Goal: Information Seeking & Learning: Learn about a topic

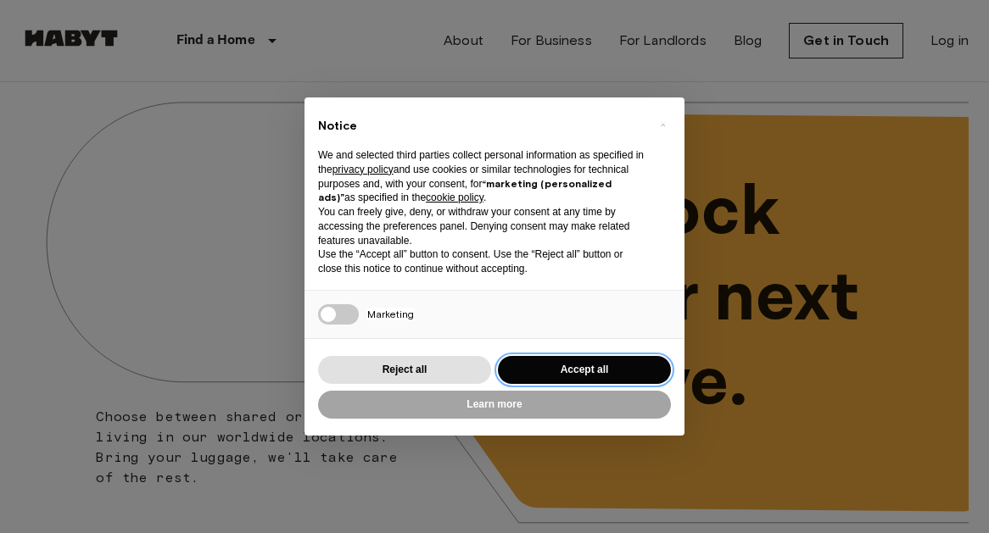
click at [562, 367] on button "Accept all" at bounding box center [584, 370] width 173 height 28
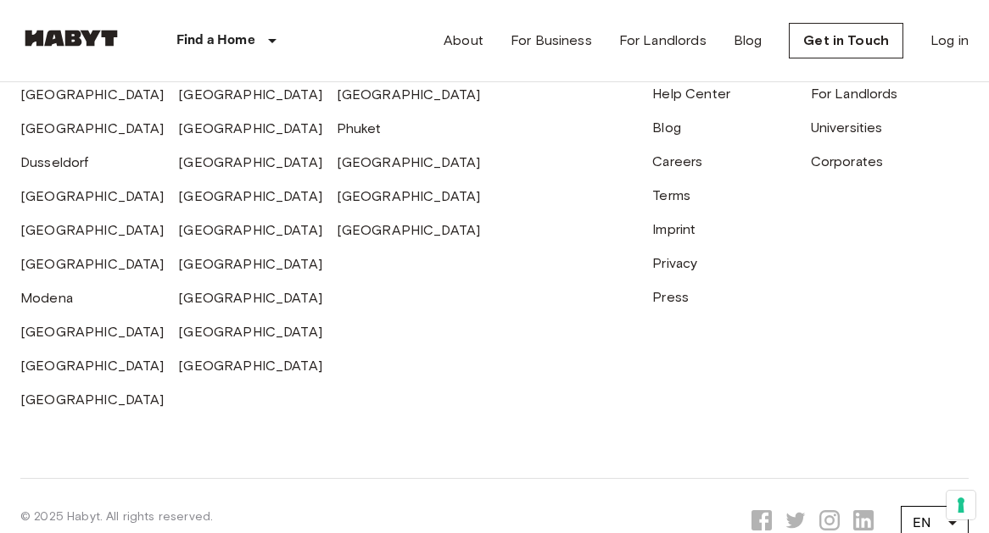
scroll to position [4265, 0]
click at [37, 323] on link "[GEOGRAPHIC_DATA]" at bounding box center [92, 331] width 144 height 16
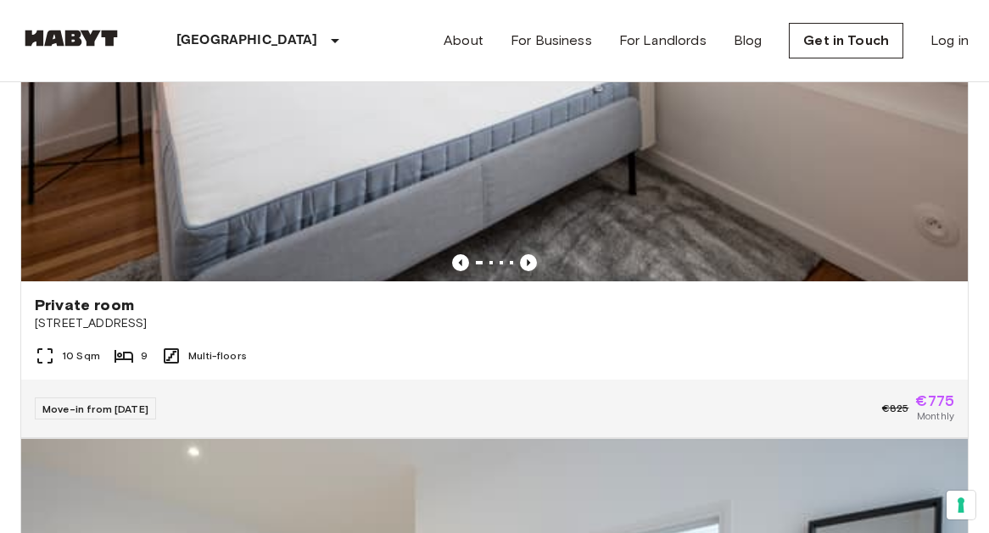
scroll to position [619, 0]
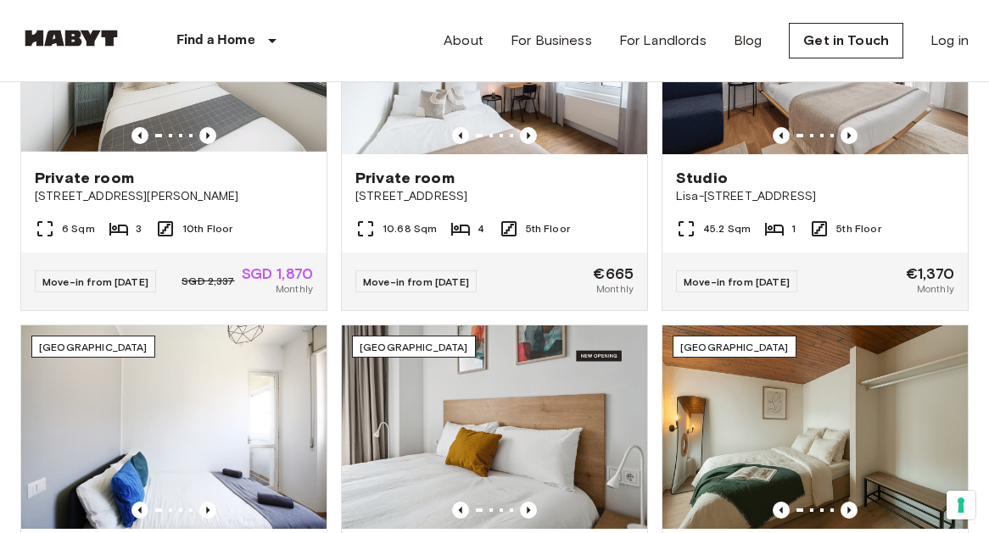
scroll to position [4265, 0]
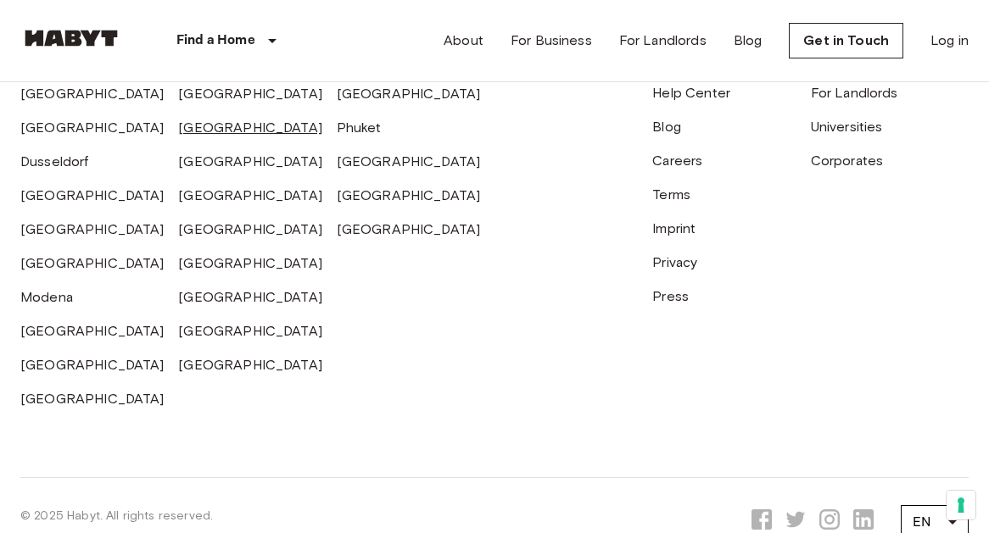
click at [216, 120] on link "[GEOGRAPHIC_DATA]" at bounding box center [250, 128] width 144 height 16
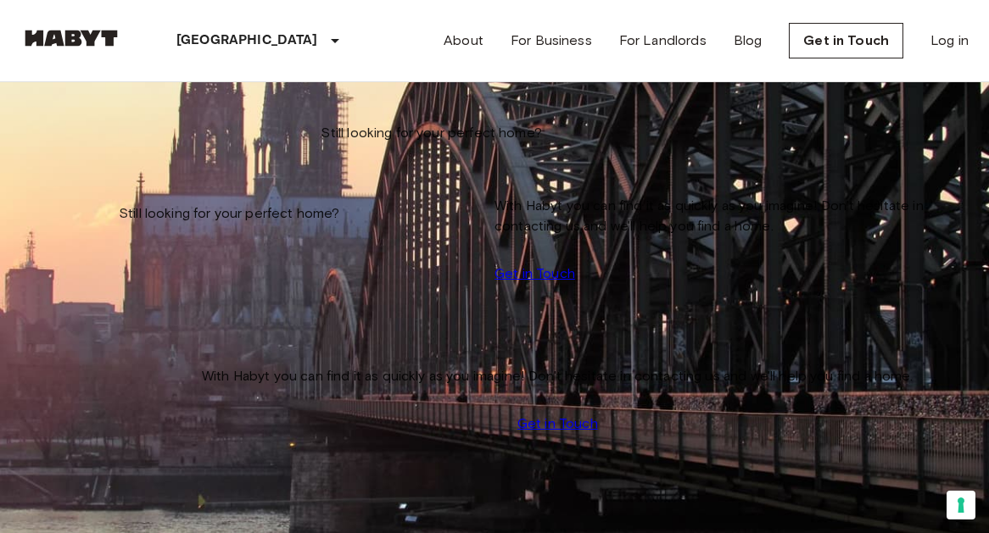
scroll to position [27, 0]
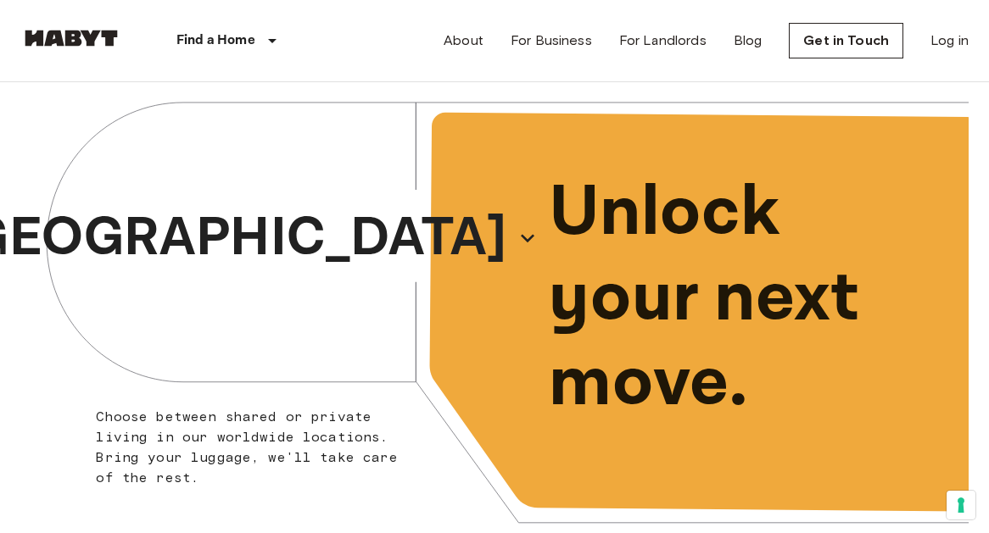
scroll to position [4265, 0]
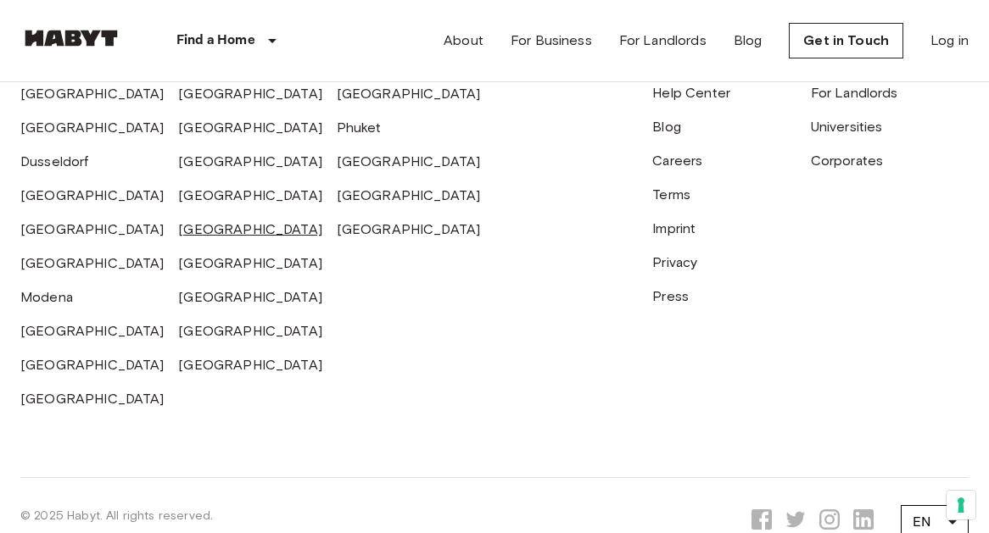
click at [206, 221] on link "[GEOGRAPHIC_DATA]" at bounding box center [250, 229] width 144 height 16
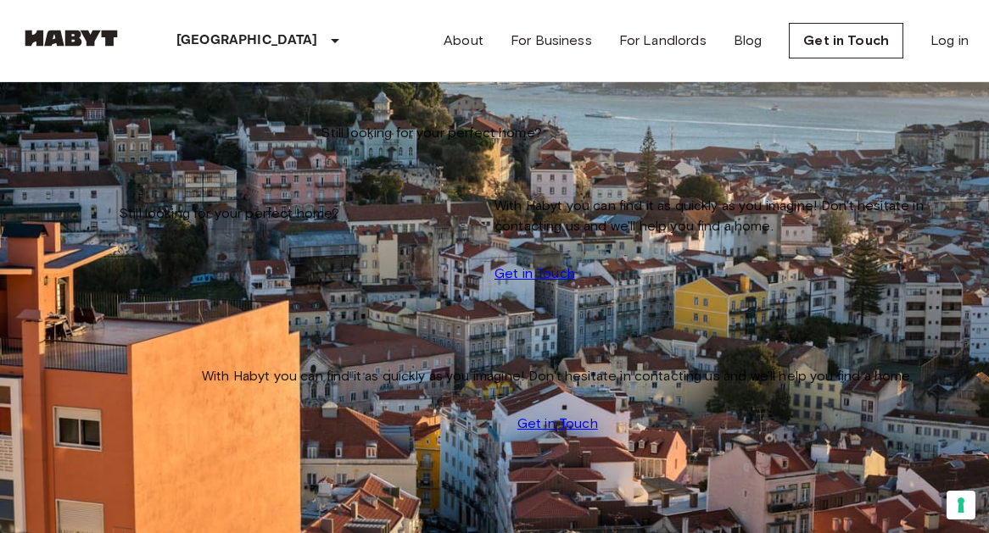
scroll to position [2276, 0]
click at [202, 134] on icon "tune" at bounding box center [192, 124] width 20 height 20
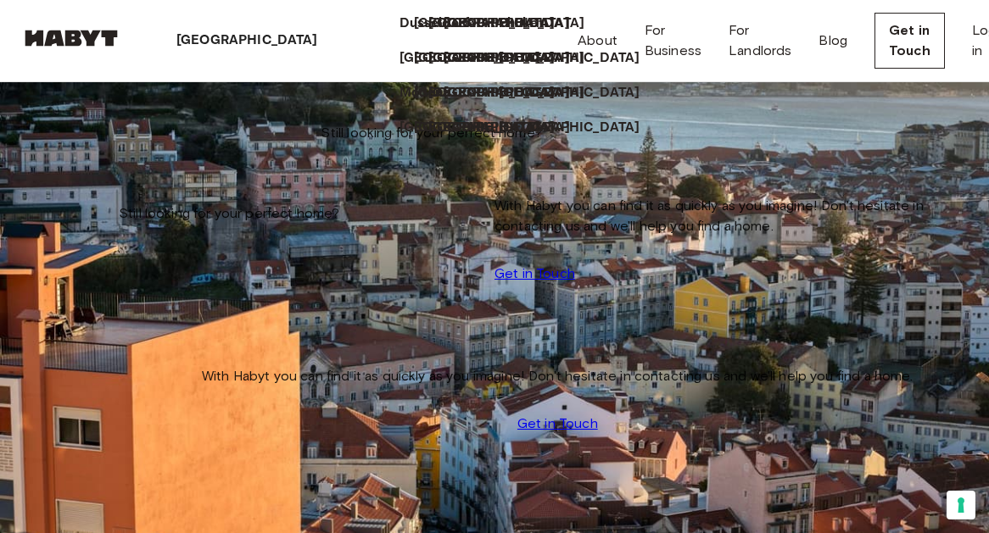
click at [417, 138] on p "[GEOGRAPHIC_DATA]" at bounding box center [488, 128] width 142 height 20
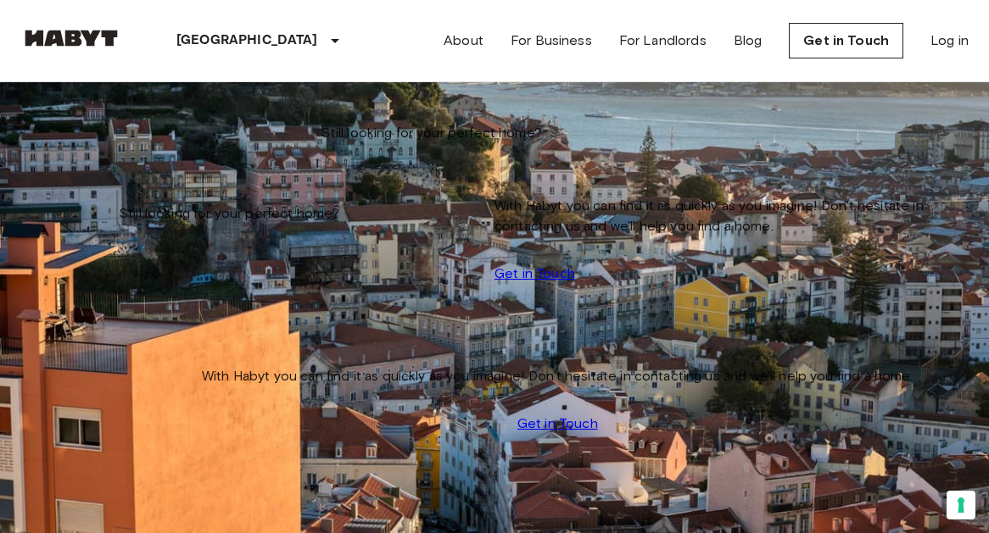
scroll to position [4265, 0]
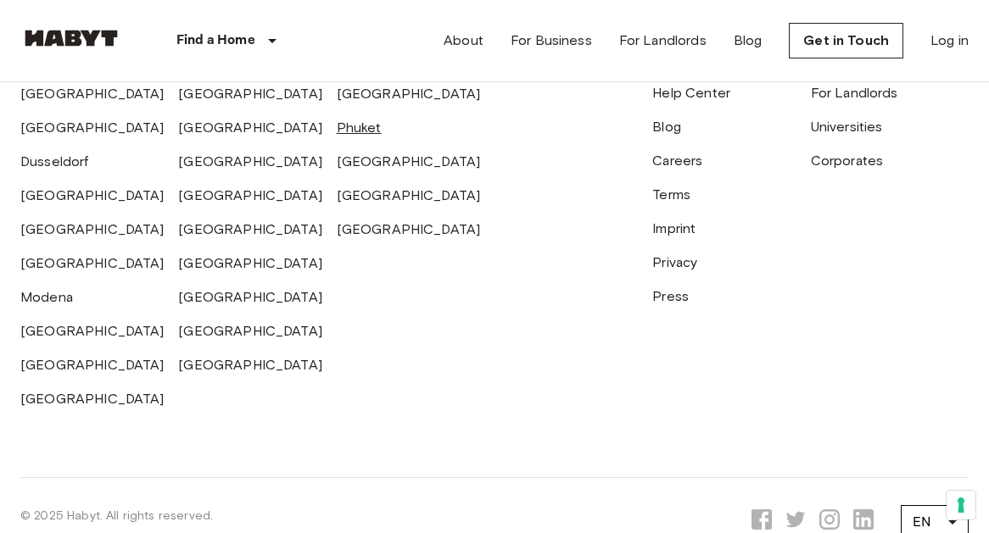
click at [361, 120] on link "Phuket" at bounding box center [359, 128] width 45 height 16
click at [356, 120] on link "Phuket" at bounding box center [359, 128] width 45 height 16
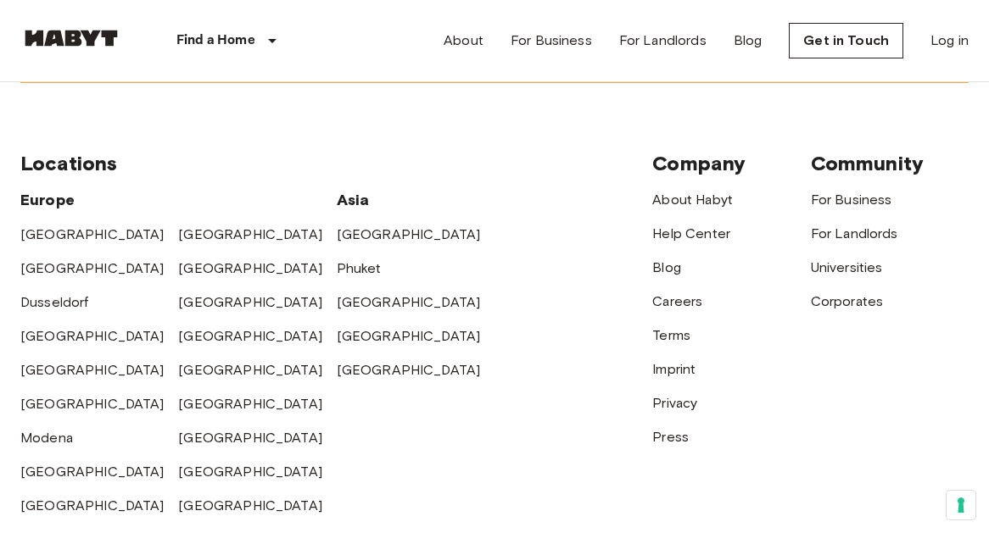
scroll to position [4055, 0]
